Goal: Information Seeking & Learning: Learn about a topic

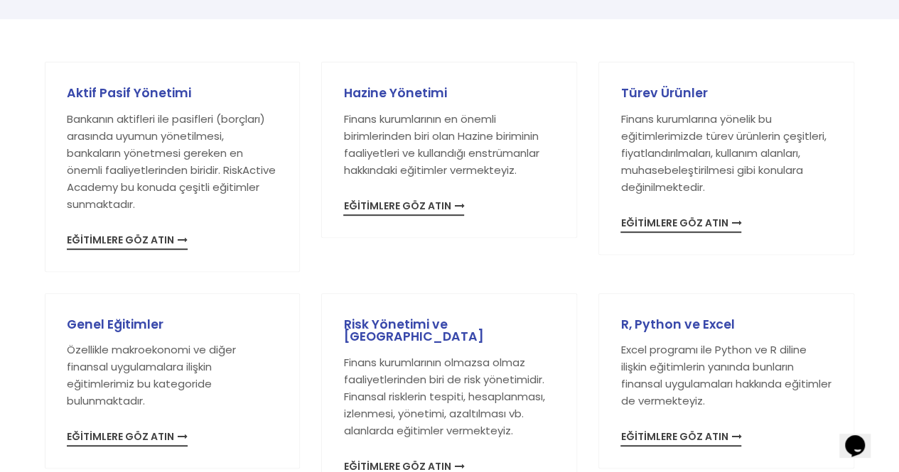
scroll to position [284, 0]
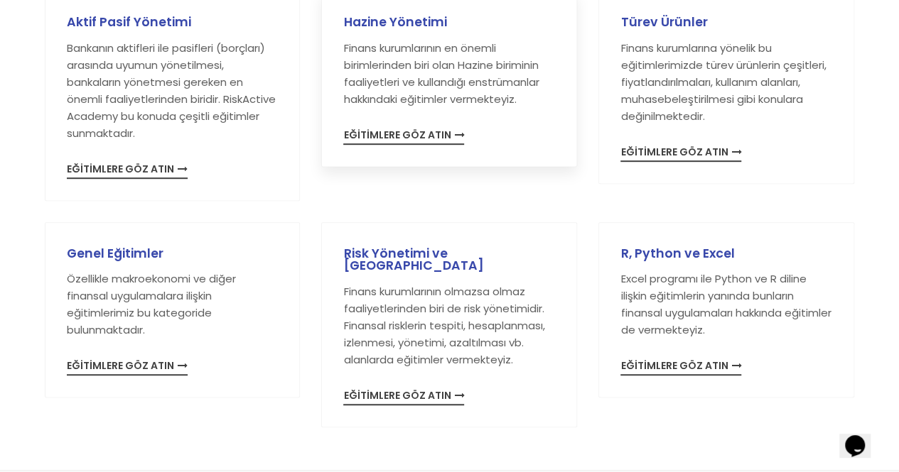
click at [408, 140] on span "EĞİTİMLERE GÖZ ATIN" at bounding box center [403, 137] width 121 height 15
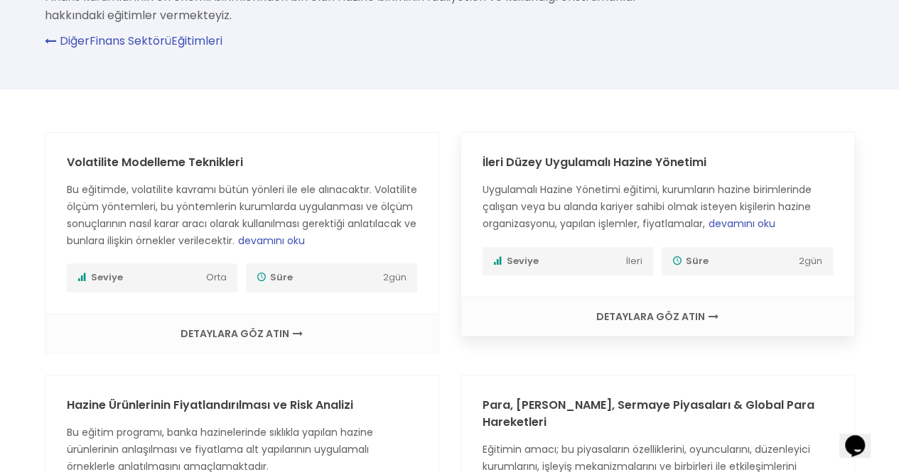
scroll to position [142, 0]
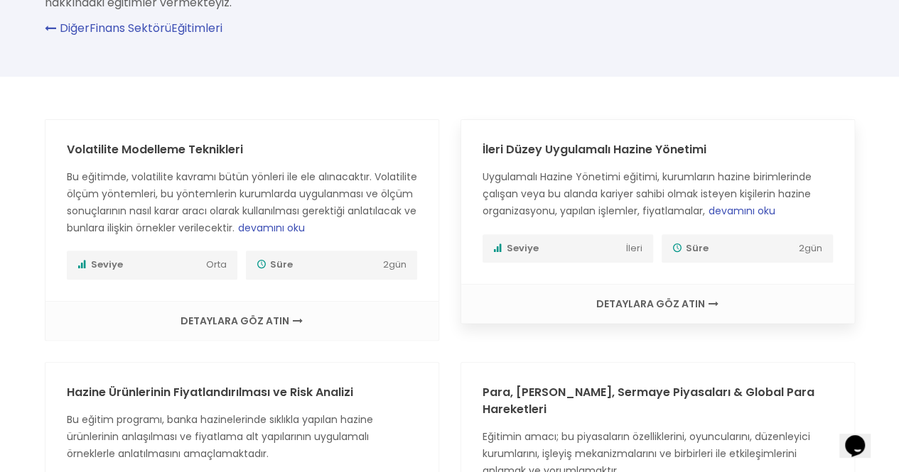
click at [754, 211] on span "devamını oku" at bounding box center [741, 211] width 67 height 14
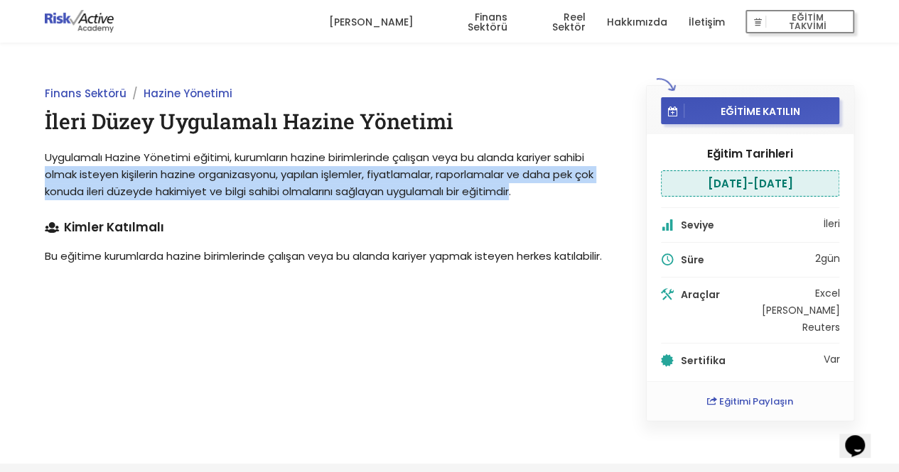
drag, startPoint x: 521, startPoint y: 190, endPoint x: 0, endPoint y: 167, distance: 522.0
click at [0, 167] on div "Finans Sektörü Hazine Yönetimi İleri Düzey Uygulamalı Hazine Yönetimi Uygulamal…" at bounding box center [449, 253] width 899 height 421
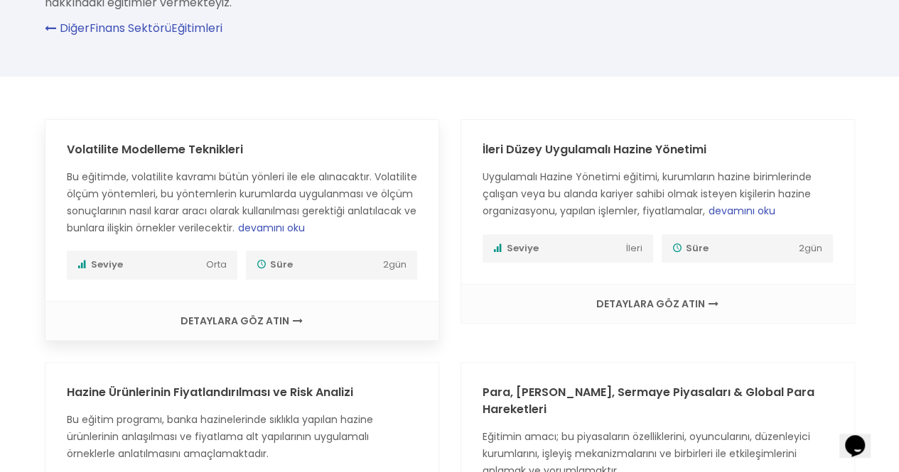
click at [305, 224] on span "devamını oku" at bounding box center [271, 228] width 67 height 14
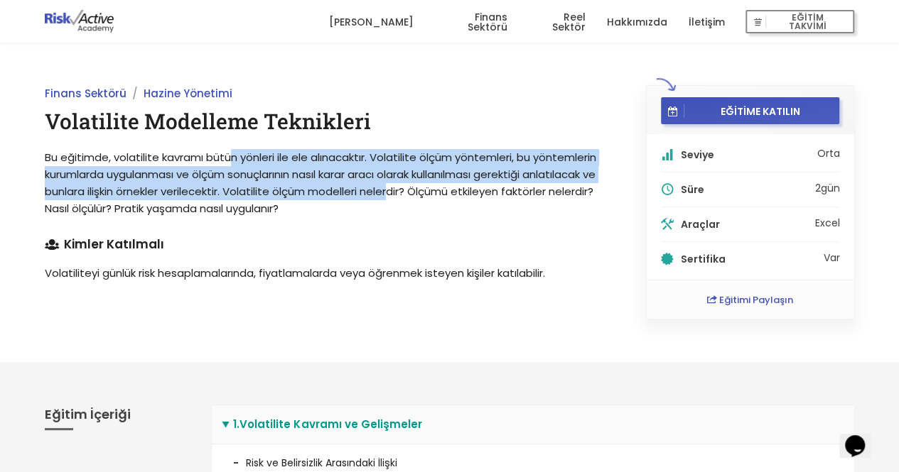
drag, startPoint x: 233, startPoint y: 157, endPoint x: 407, endPoint y: 190, distance: 177.1
click at [407, 190] on span "Bu eğitimde, volatilite kavramı bütün yönleri ile ele alınacaktır. Volatilite ö…" at bounding box center [320, 183] width 551 height 66
click at [394, 196] on span "Bu eğitimde, volatilite kavramı bütün yönleri ile ele alınacaktır. Volatilite ö…" at bounding box center [320, 183] width 551 height 66
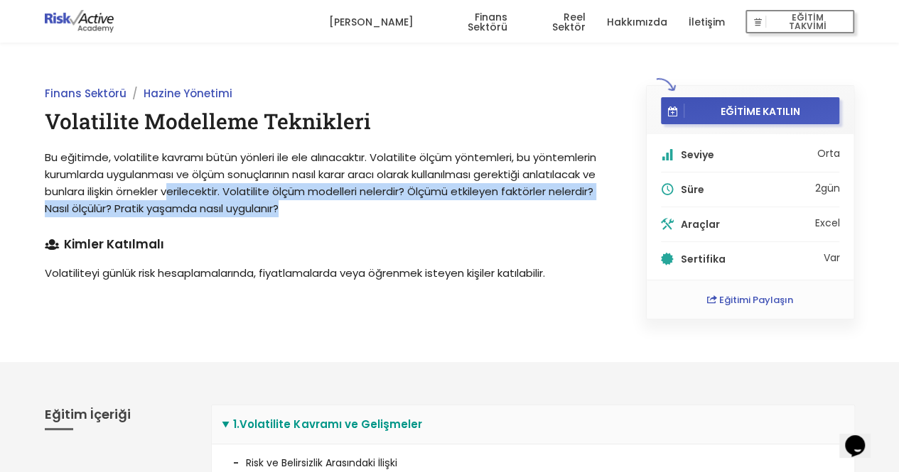
drag, startPoint x: 350, startPoint y: 205, endPoint x: 185, endPoint y: 187, distance: 166.6
click at [185, 187] on p "Bu eğitimde, volatilite kavramı bütün yönleri ile ele alınacaktır. Volatilite ö…" at bounding box center [329, 183] width 569 height 68
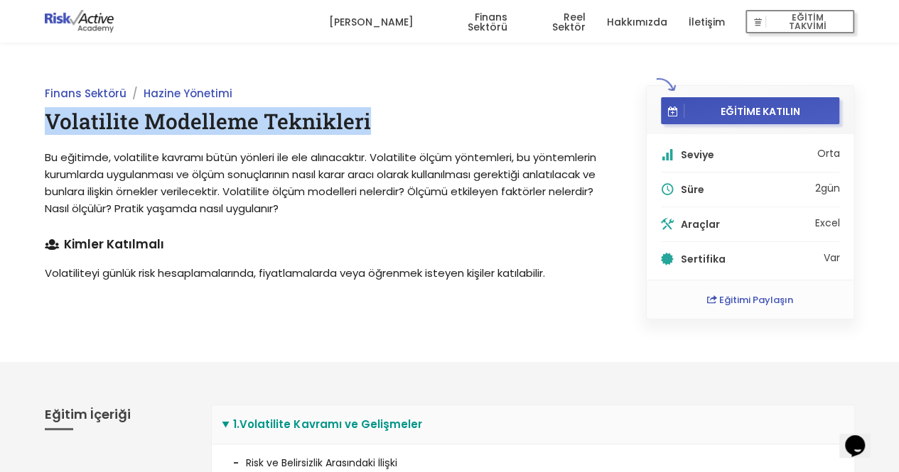
drag, startPoint x: 371, startPoint y: 121, endPoint x: 51, endPoint y: 114, distance: 319.8
click at [51, 114] on h1 "Volatilite Modelleme Teknikleri" at bounding box center [329, 121] width 569 height 28
copy h1 "Volatilite Modelleme Teknikleri"
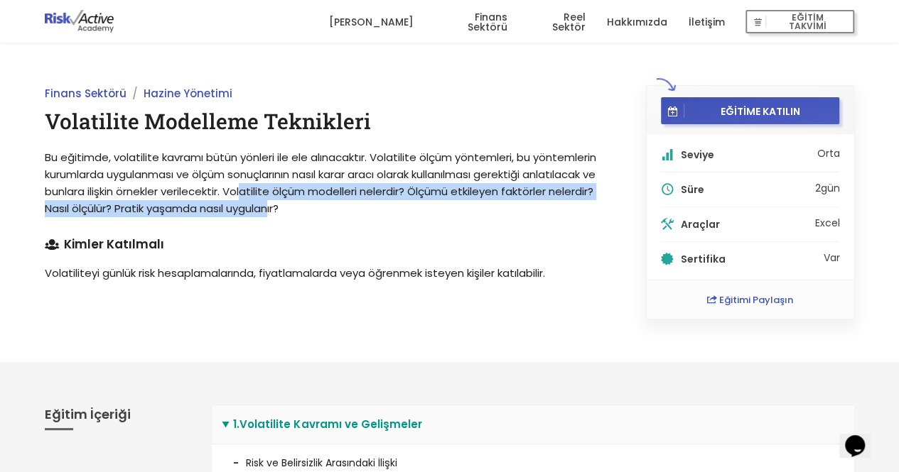
drag, startPoint x: 323, startPoint y: 207, endPoint x: 261, endPoint y: 200, distance: 62.2
click at [261, 200] on p "Bu eğitimde, volatilite kavramı bütün yönleri ile ele alınacaktır. Volatilite ö…" at bounding box center [329, 183] width 569 height 68
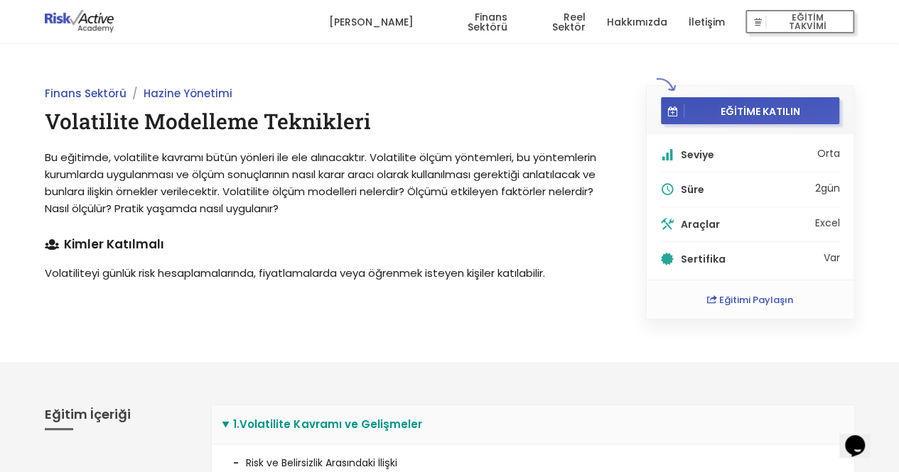
click at [333, 222] on div "Finans Sektörü Hazine Yönetimi Volatilite Modelleme Teknikleri Bu eğitimde, vol…" at bounding box center [328, 202] width 601 height 234
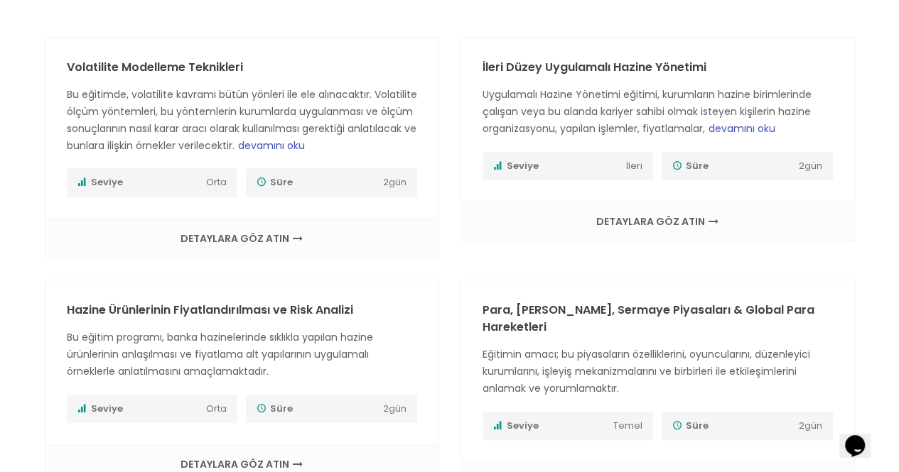
scroll to position [142, 0]
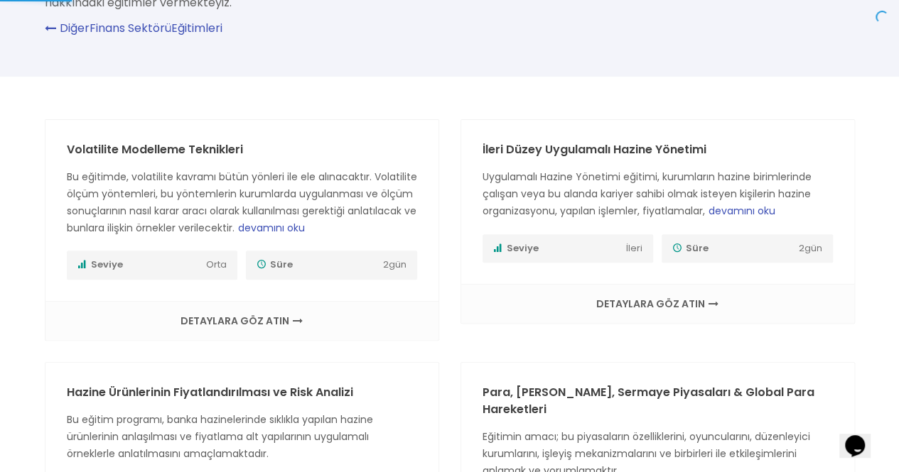
scroll to position [284, 0]
